Goal: Task Accomplishment & Management: Manage account settings

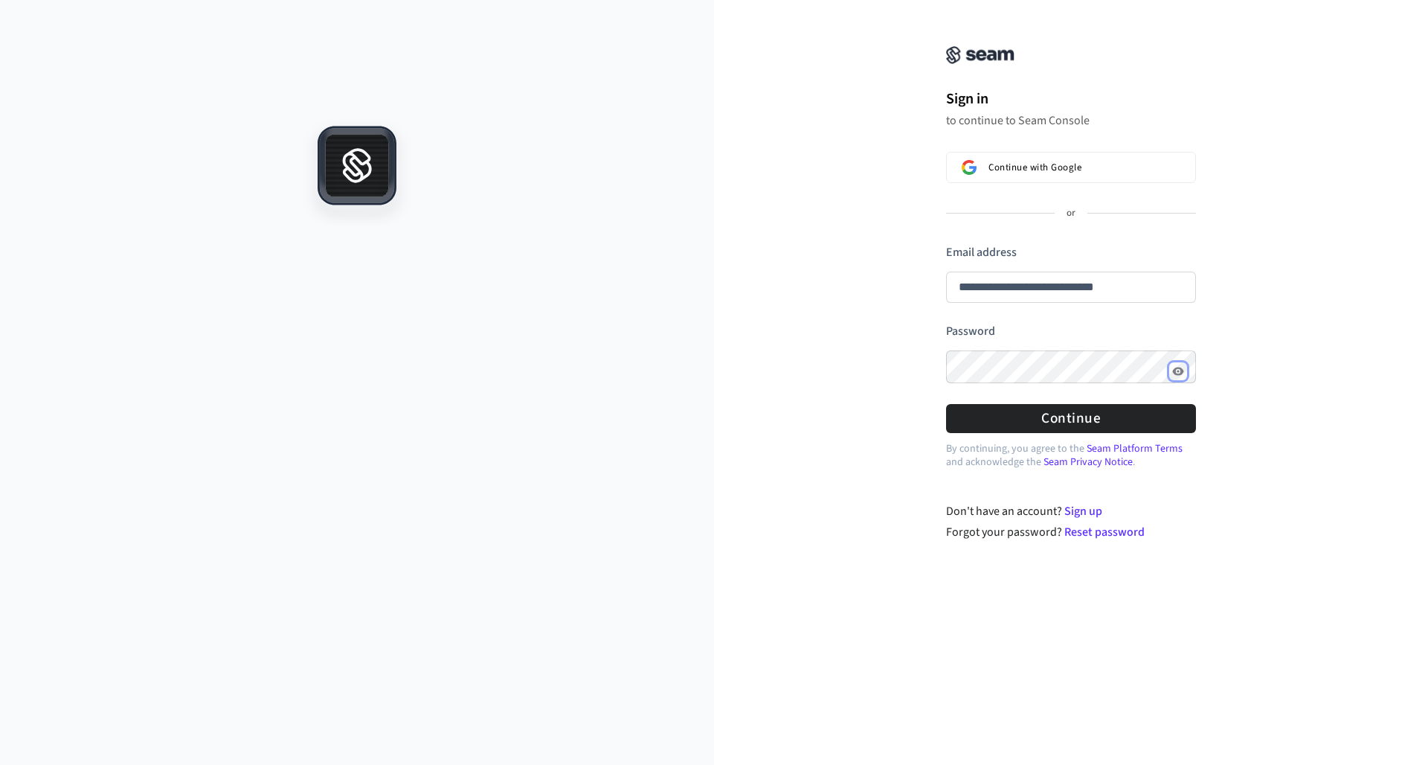
click at [1170, 379] on button "Show password" at bounding box center [1178, 371] width 18 height 18
click at [1171, 379] on button "Hide password" at bounding box center [1178, 371] width 18 height 18
click at [1163, 414] on button "Continue" at bounding box center [1071, 418] width 250 height 29
type input "**********"
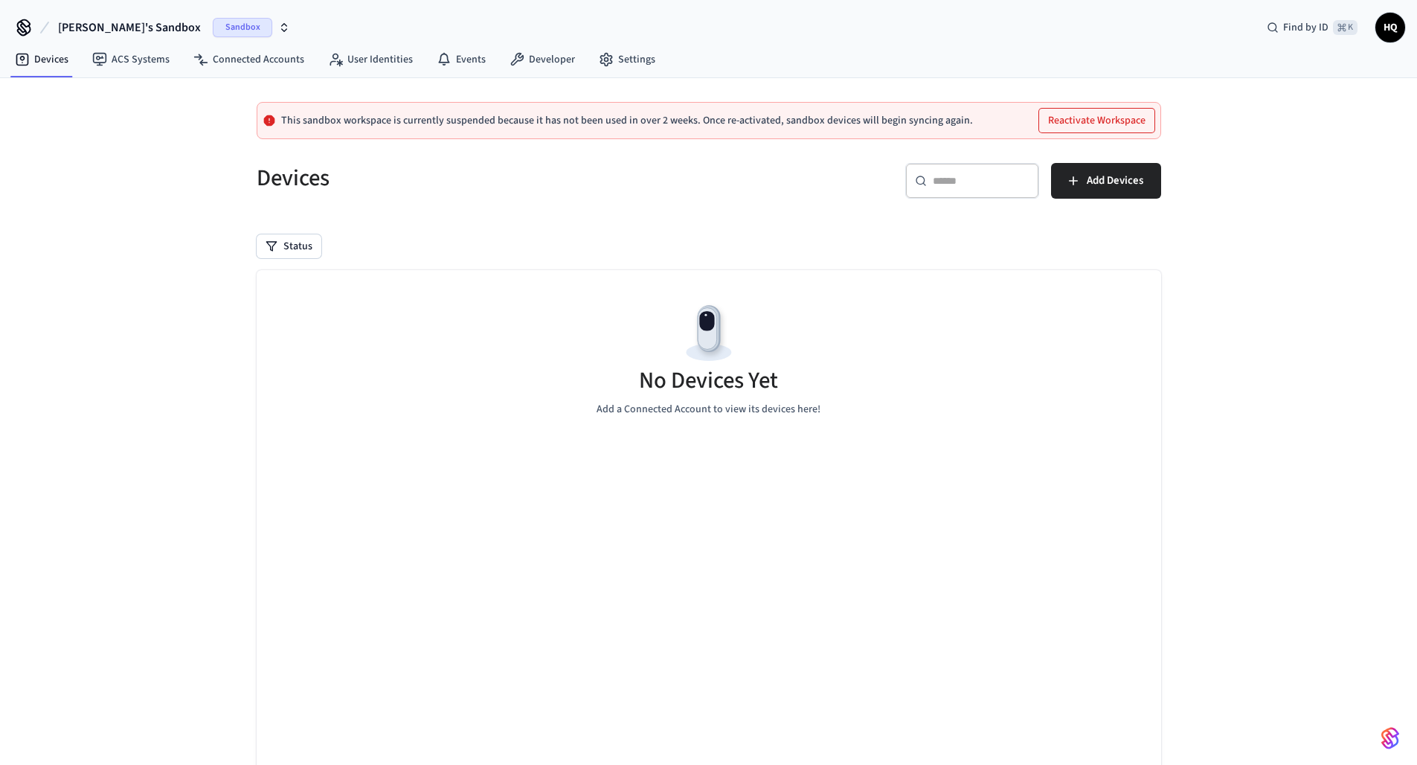
click at [218, 30] on span "Sandbox" at bounding box center [242, 27] width 59 height 19
click at [195, 137] on div "Production Production" at bounding box center [131, 124] width 216 height 28
